Goal: Task Accomplishment & Management: Complete application form

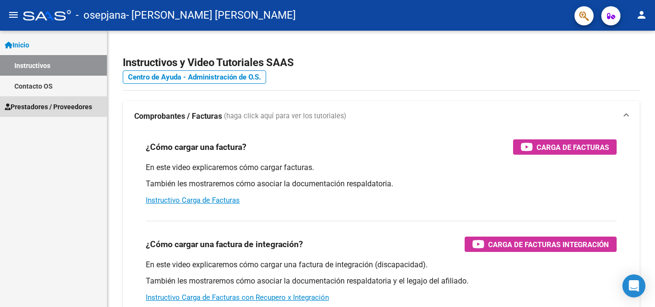
click at [27, 104] on span "Prestadores / Proveedores" at bounding box center [48, 107] width 87 height 11
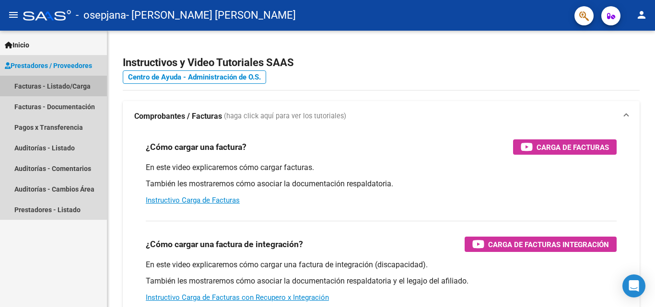
click at [39, 87] on link "Facturas - Listado/Carga" at bounding box center [53, 86] width 107 height 21
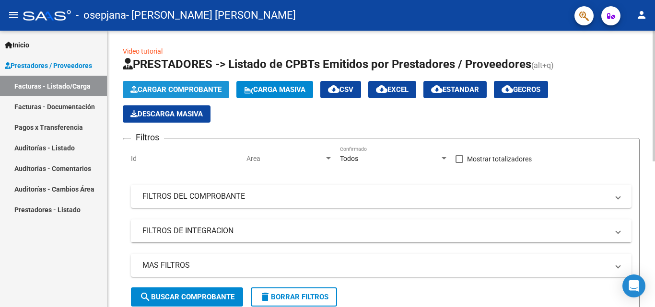
click at [150, 90] on span "Cargar Comprobante" at bounding box center [175, 89] width 91 height 9
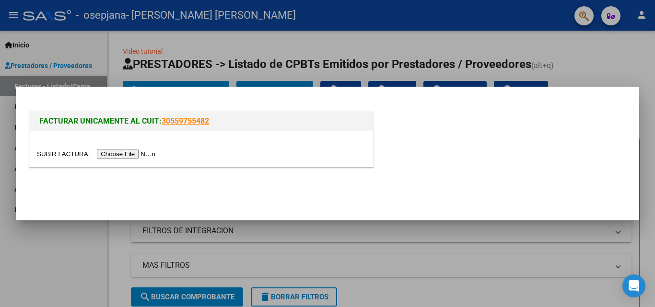
click at [135, 152] on input "file" at bounding box center [97, 154] width 121 height 10
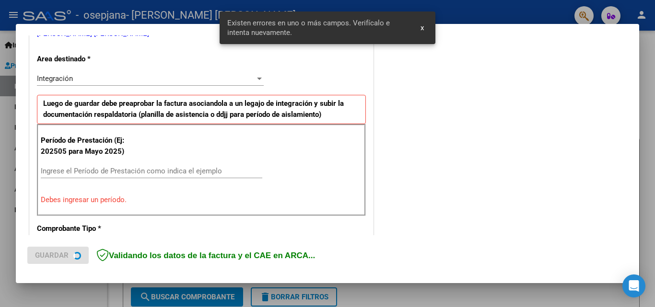
scroll to position [216, 0]
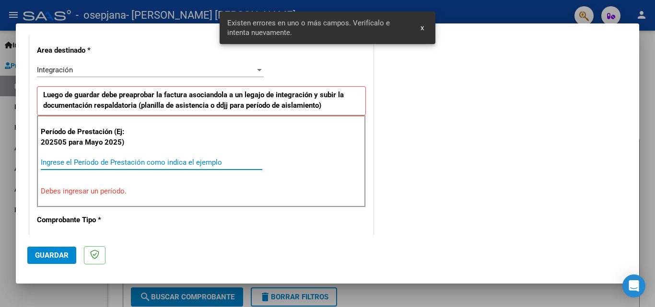
click at [138, 162] on input "Ingrese el Período de Prestación como indica el ejemplo" at bounding box center [152, 162] width 222 height 9
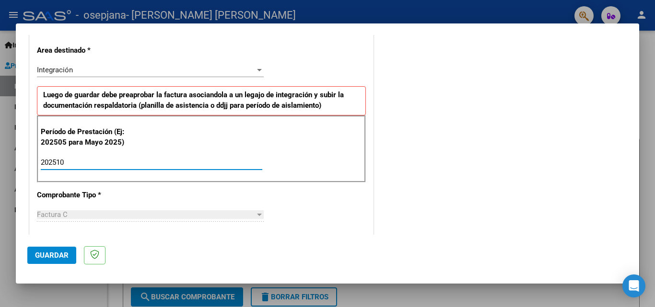
type input "202510"
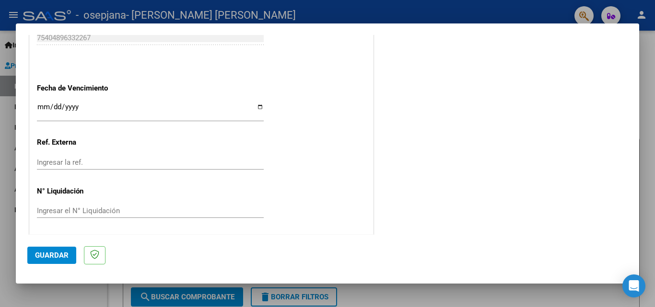
scroll to position [644, 0]
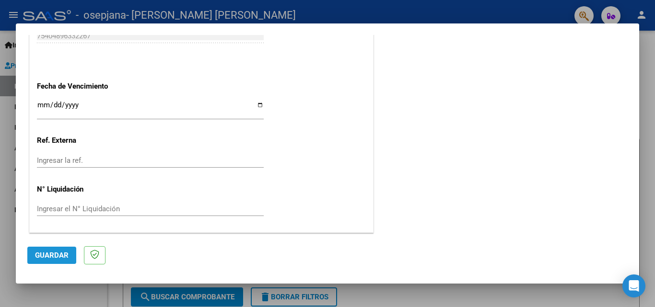
click at [66, 252] on span "Guardar" at bounding box center [52, 255] width 34 height 9
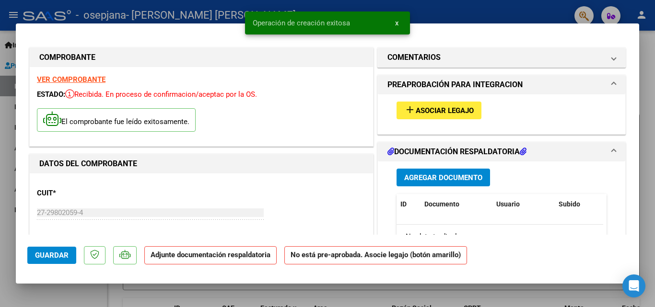
click at [416, 111] on span "Asociar Legajo" at bounding box center [445, 110] width 58 height 9
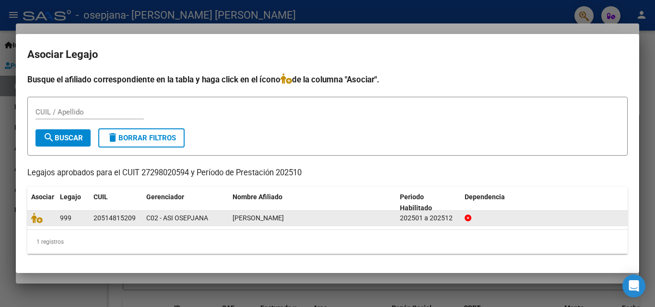
click at [219, 219] on div "C02 - ASI OSEPJANA" at bounding box center [185, 218] width 79 height 11
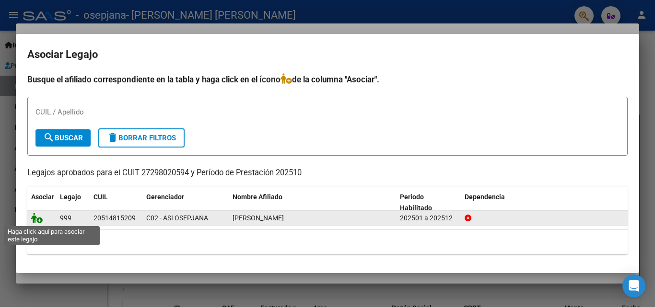
click at [36, 219] on icon at bounding box center [37, 218] width 12 height 11
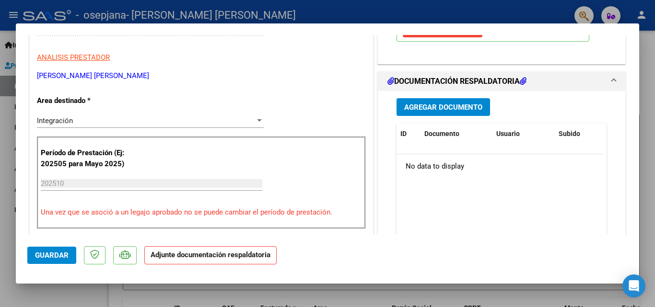
scroll to position [192, 0]
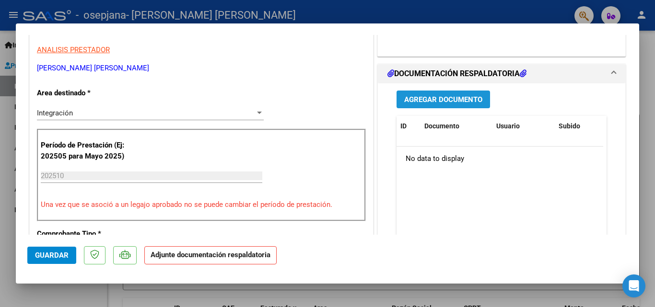
click at [432, 97] on span "Agregar Documento" at bounding box center [443, 99] width 78 height 9
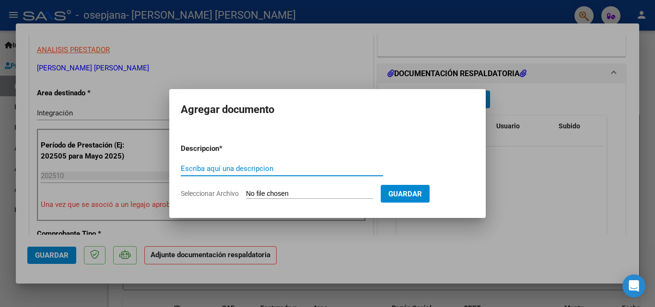
click at [510, 211] on div at bounding box center [327, 153] width 655 height 307
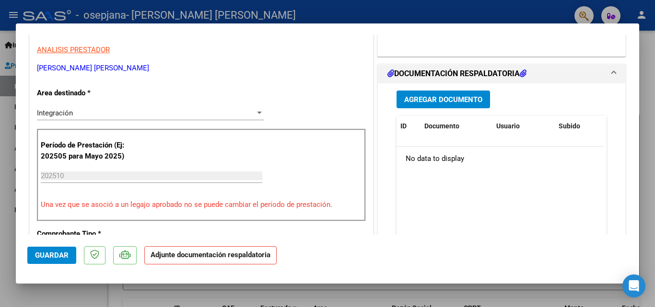
drag, startPoint x: 510, startPoint y: 211, endPoint x: 448, endPoint y: 214, distance: 62.4
click at [448, 214] on datatable-body "No data to display" at bounding box center [500, 191] width 207 height 89
click at [65, 176] on input "202510" at bounding box center [152, 176] width 222 height 9
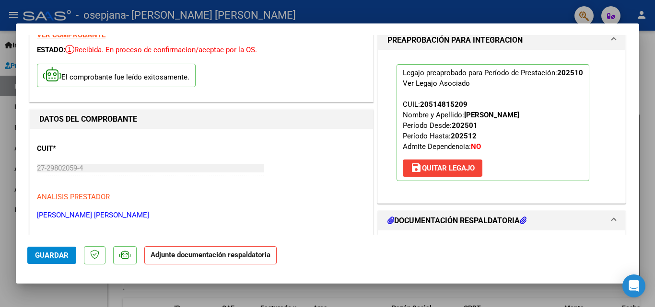
scroll to position [0, 0]
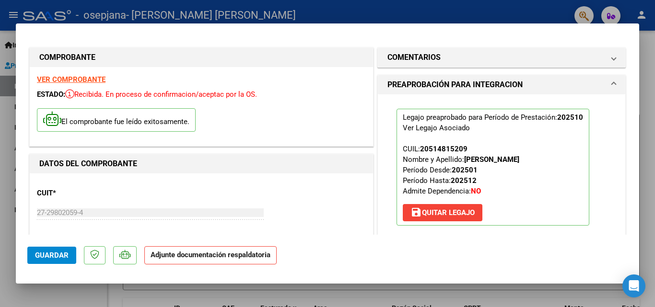
click at [451, 212] on span "save [PERSON_NAME]" at bounding box center [442, 213] width 64 height 9
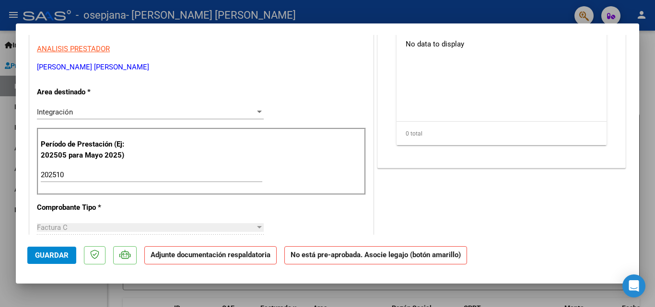
scroll to position [205, 0]
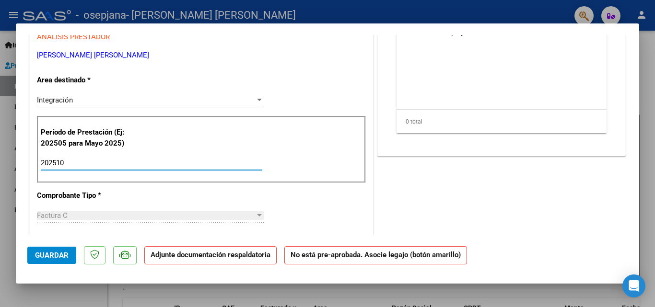
click at [88, 160] on input "202510" at bounding box center [152, 163] width 222 height 9
type input "202509"
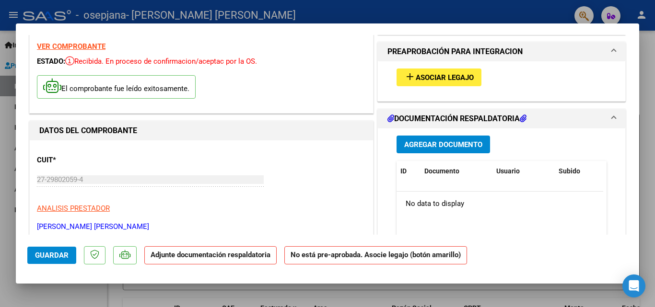
scroll to position [6, 0]
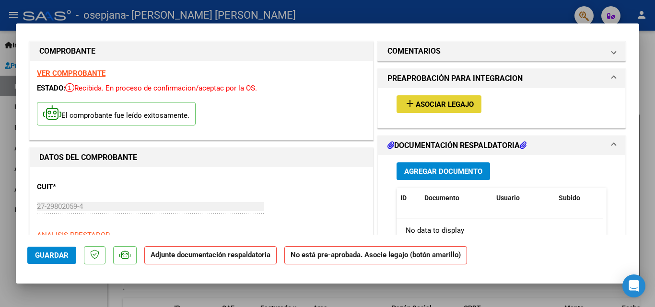
click at [454, 107] on span "Asociar Legajo" at bounding box center [445, 104] width 58 height 9
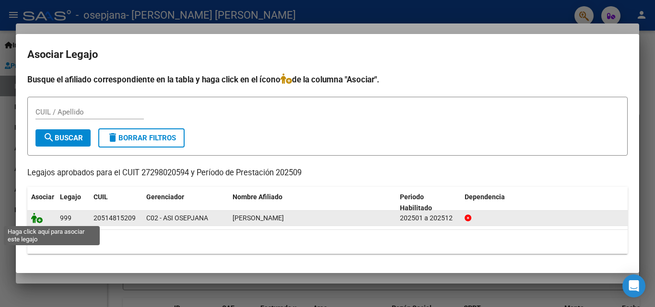
click at [36, 222] on icon at bounding box center [37, 218] width 12 height 11
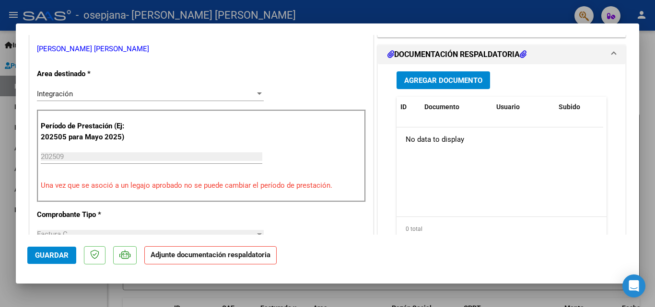
scroll to position [217, 0]
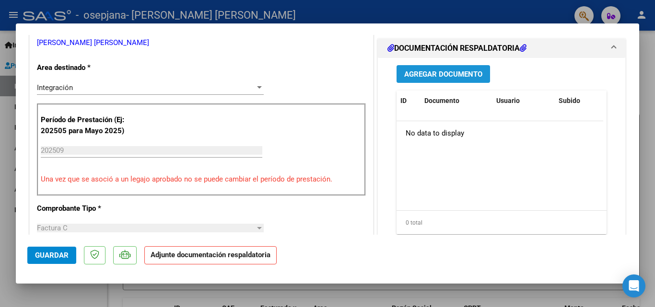
click at [473, 72] on span "Agregar Documento" at bounding box center [443, 74] width 78 height 9
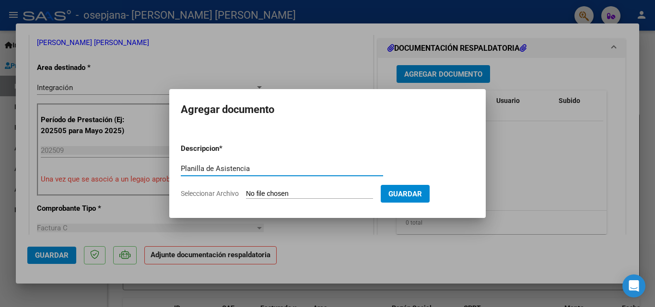
type input "Planilla de Asistencia"
click at [218, 194] on span "Seleccionar Archivo" at bounding box center [210, 194] width 58 height 8
click at [246, 194] on input "Seleccionar Archivo" at bounding box center [309, 194] width 127 height 9
type input "C:\fakepath\Planilla de Asistencia [PERSON_NAME] sSeptiembre 2025.pdf"
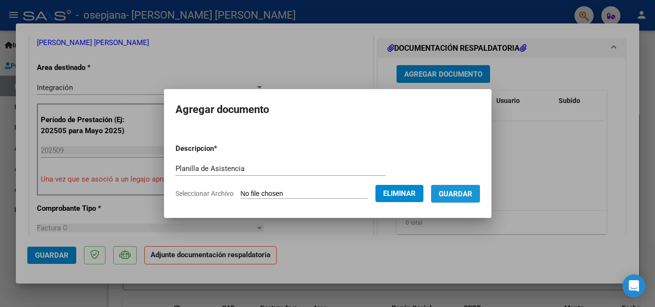
click at [464, 192] on span "Guardar" at bounding box center [456, 194] width 34 height 9
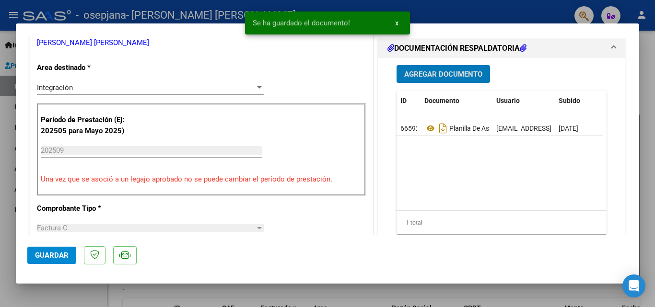
click at [441, 78] on span "Agregar Documento" at bounding box center [443, 74] width 78 height 9
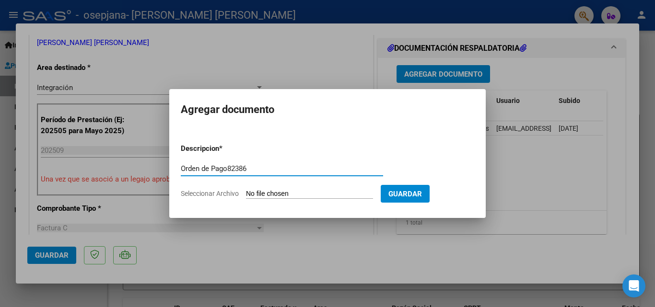
click at [228, 167] on input "Orden de Pago82386" at bounding box center [282, 168] width 202 height 9
type input "Orden de Pago 82386"
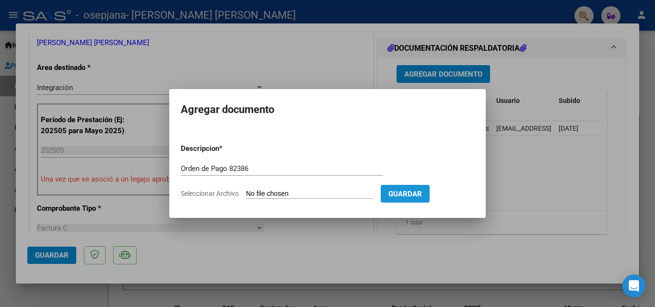
click at [420, 193] on span "Guardar" at bounding box center [405, 194] width 34 height 9
click at [229, 192] on span "Seleccionar Archivo" at bounding box center [210, 194] width 58 height 8
click at [246, 192] on input "Seleccionar Archivo" at bounding box center [309, 194] width 127 height 9
type input "C:\fakepath\Orden de Pago 82386.pdf"
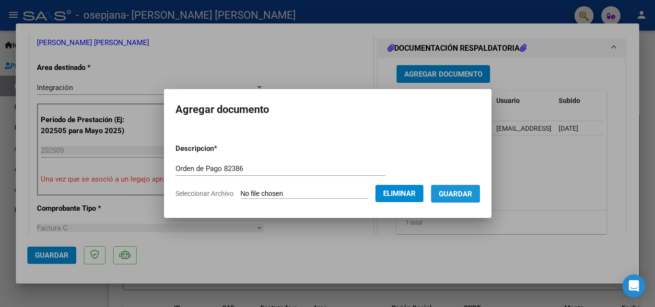
click at [462, 188] on button "Guardar" at bounding box center [455, 194] width 49 height 18
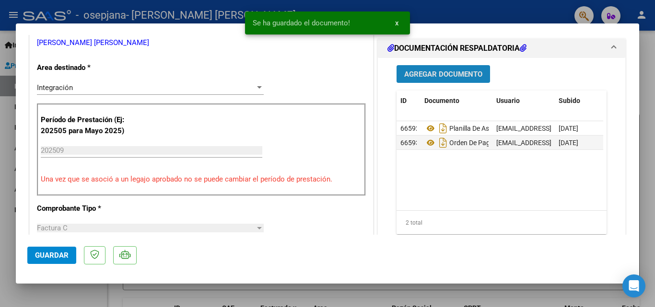
click at [433, 73] on span "Agregar Documento" at bounding box center [443, 74] width 78 height 9
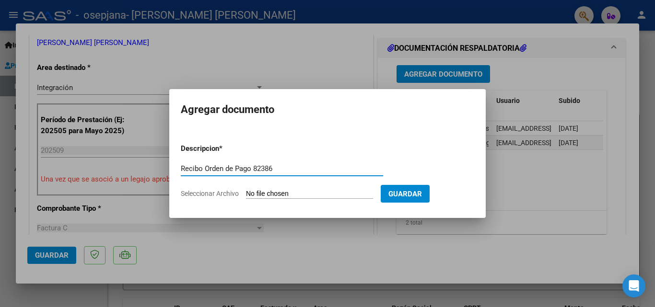
type input "Recibo Orden de Pago 82386"
click at [213, 193] on span "Seleccionar Archivo" at bounding box center [210, 194] width 58 height 8
click at [246, 193] on input "Seleccionar Archivo" at bounding box center [309, 194] width 127 height 9
type input "C:\fakepath\Recibo Ospejana Orden de Pago 82386.pdf"
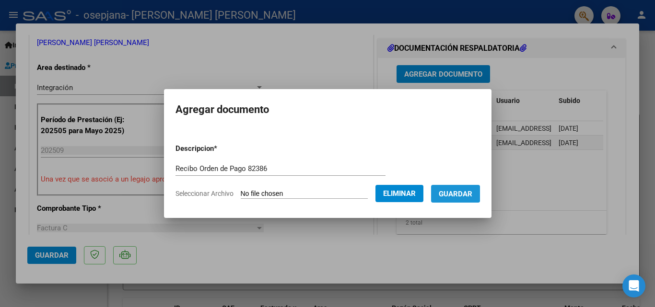
click at [458, 191] on span "Guardar" at bounding box center [456, 194] width 34 height 9
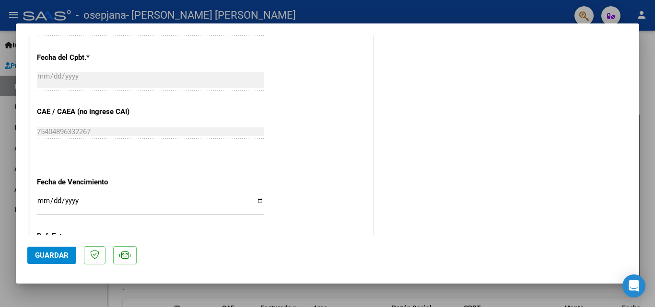
scroll to position [658, 0]
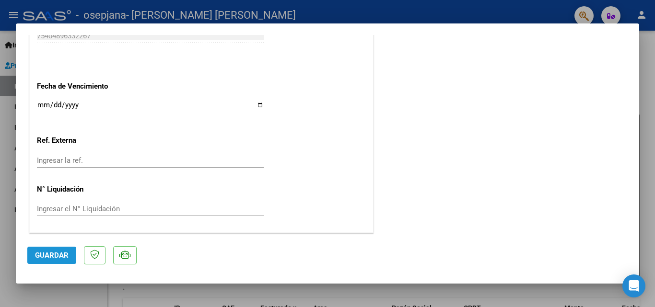
click at [44, 257] on span "Guardar" at bounding box center [52, 255] width 34 height 9
click at [651, 94] on div at bounding box center [327, 153] width 655 height 307
type input "$ 0,00"
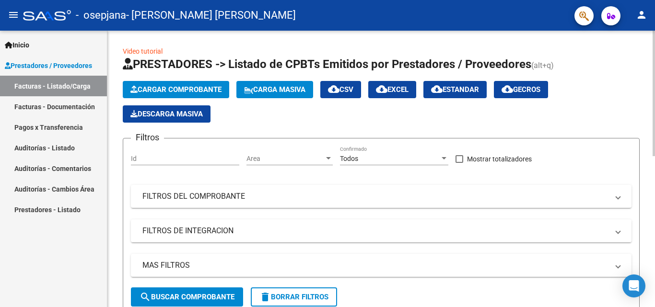
scroll to position [277, 0]
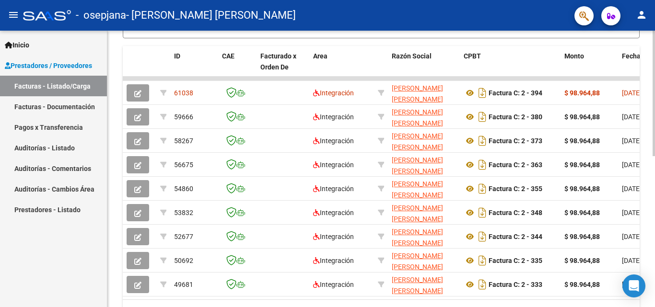
click at [655, 270] on div at bounding box center [654, 169] width 2 height 277
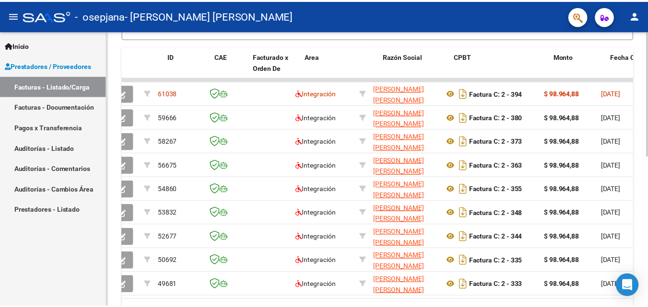
scroll to position [0, 0]
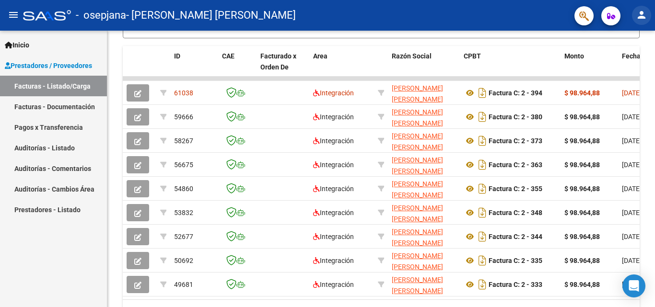
click at [646, 13] on mat-icon "person" at bounding box center [642, 15] width 12 height 12
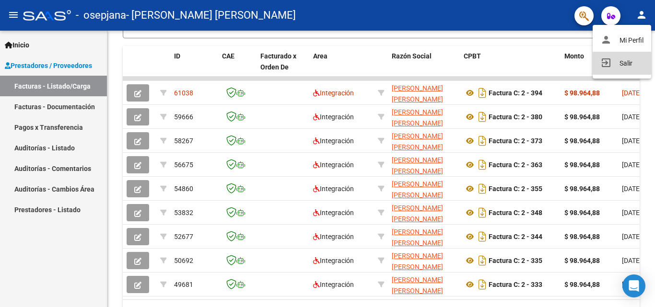
click at [619, 59] on button "exit_to_app Salir" at bounding box center [622, 63] width 59 height 23
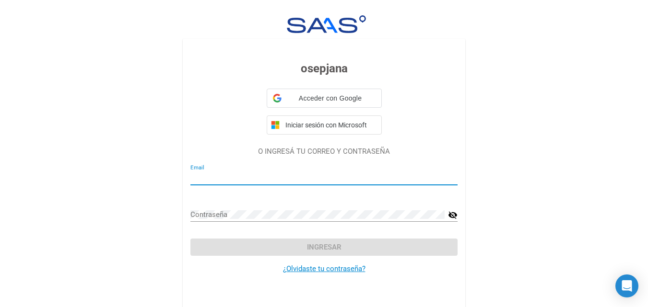
type input "[EMAIL_ADDRESS][DOMAIN_NAME]"
